Goal: Navigation & Orientation: Find specific page/section

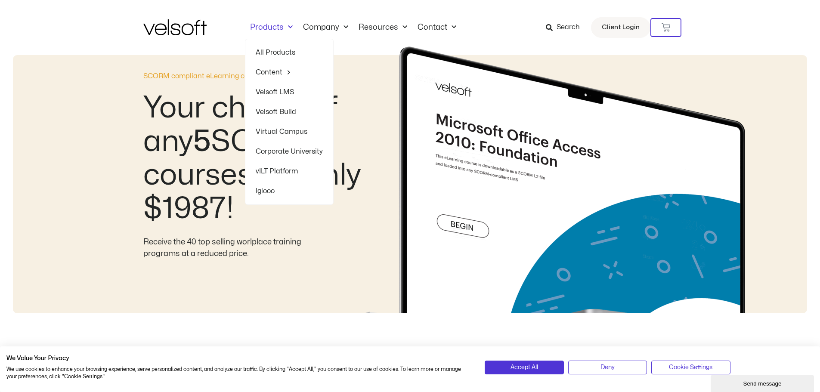
click at [272, 53] on link "All Products" at bounding box center [289, 53] width 67 height 20
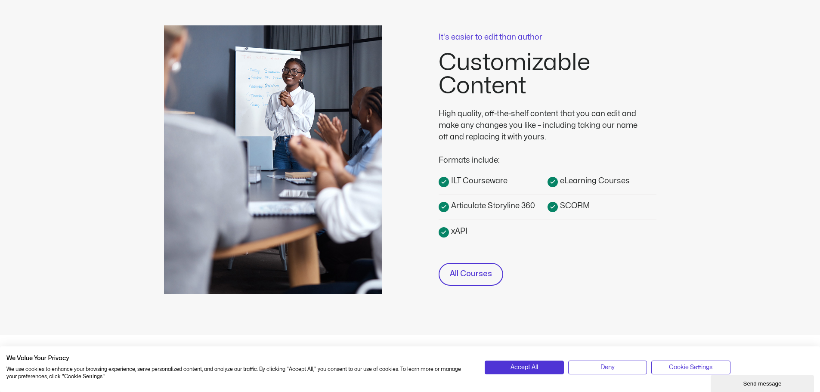
scroll to position [215, 0]
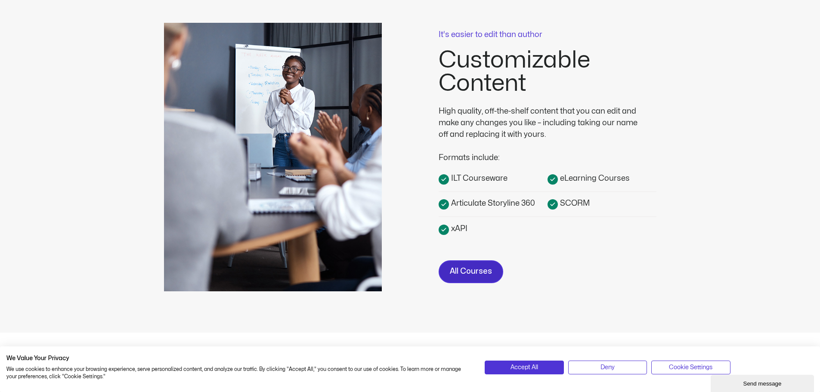
click at [476, 281] on link "All Courses" at bounding box center [471, 271] width 65 height 23
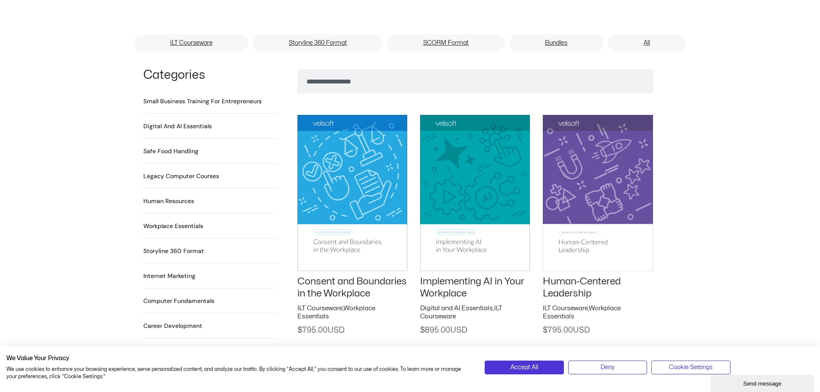
scroll to position [559, 0]
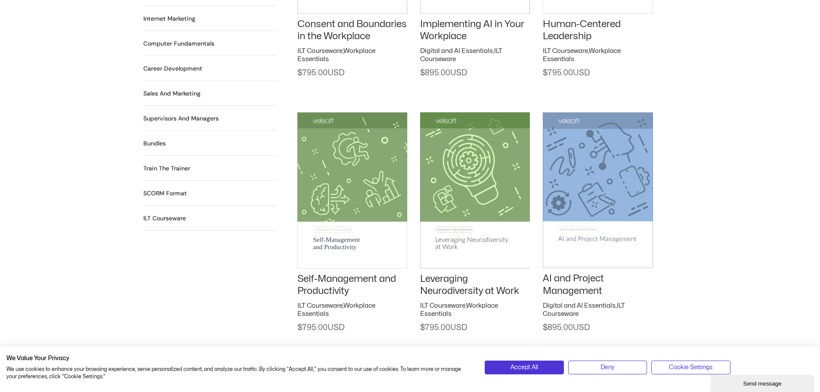
click at [161, 189] on h2 "SCORM Format 115 Products" at bounding box center [164, 193] width 43 height 9
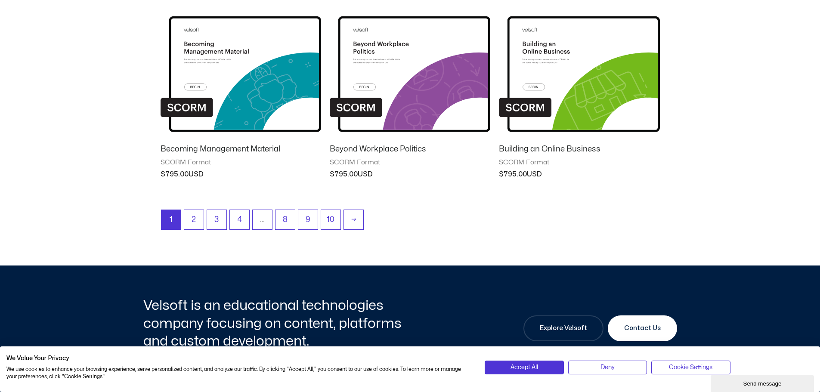
scroll to position [774, 0]
click at [190, 226] on link "2" at bounding box center [193, 220] width 19 height 20
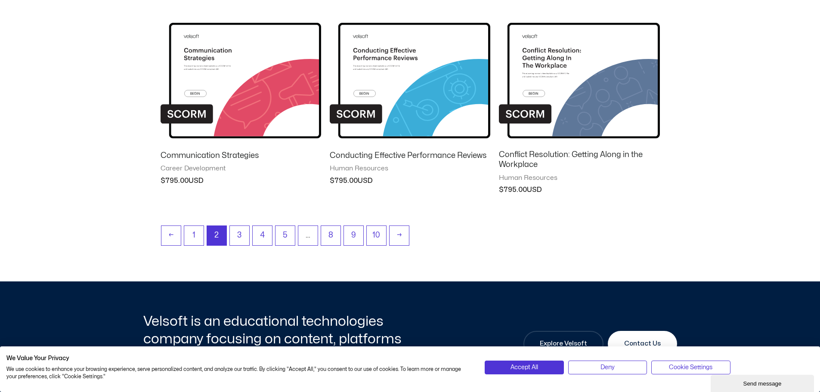
scroll to position [782, 0]
